Goal: Navigation & Orientation: Find specific page/section

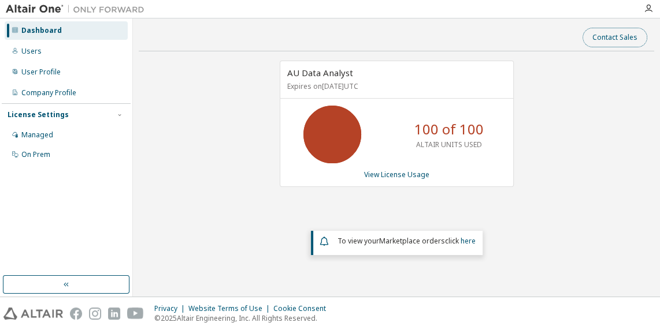
click at [620, 36] on button "Contact Sales" at bounding box center [614, 38] width 65 height 20
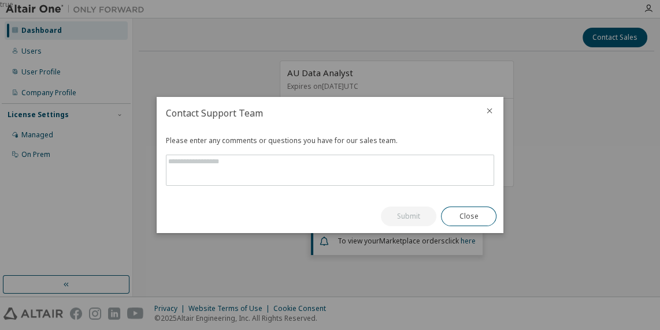
click at [489, 111] on icon "close" at bounding box center [489, 111] width 5 height 5
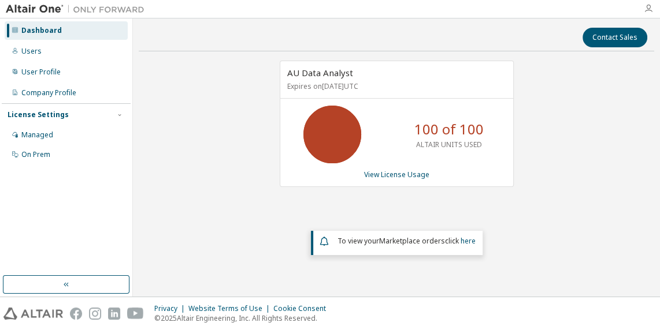
click at [645, 8] on icon "button" at bounding box center [647, 8] width 9 height 9
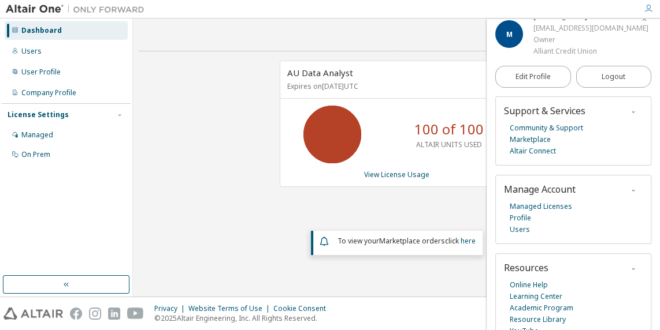
scroll to position [30, 0]
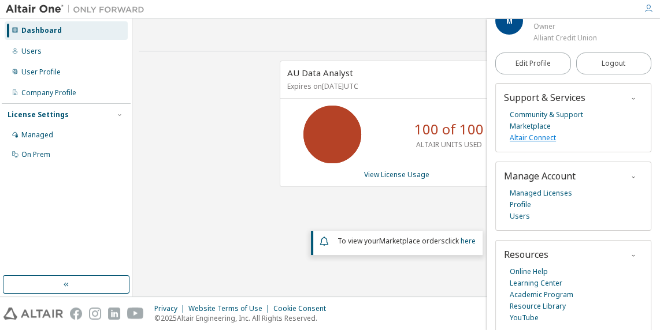
click at [536, 135] on link "Altair Connect" at bounding box center [532, 138] width 46 height 12
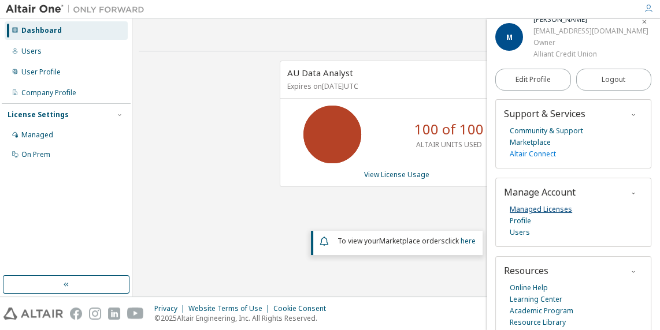
scroll to position [0, 0]
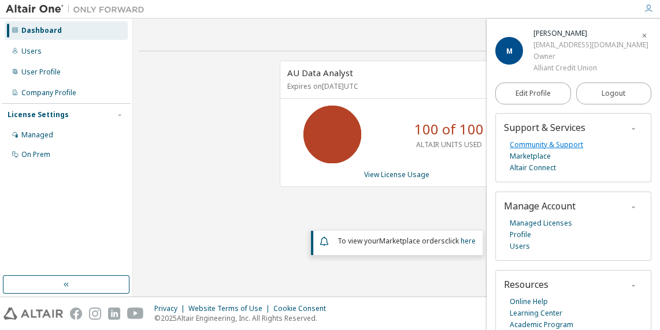
click at [538, 146] on link "Community & Support" at bounding box center [545, 145] width 73 height 12
